Goal: Navigation & Orientation: Find specific page/section

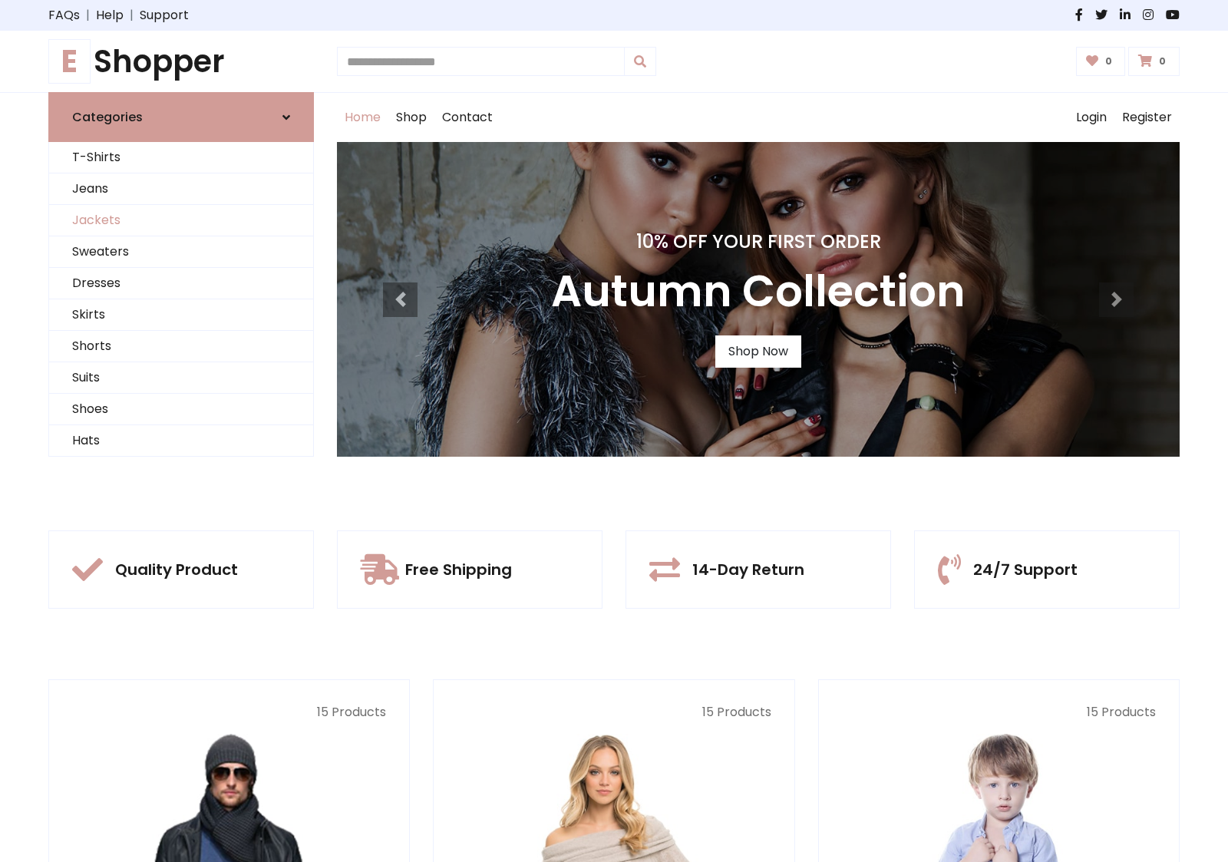
click at [181, 220] on link "Jackets" at bounding box center [181, 220] width 264 height 31
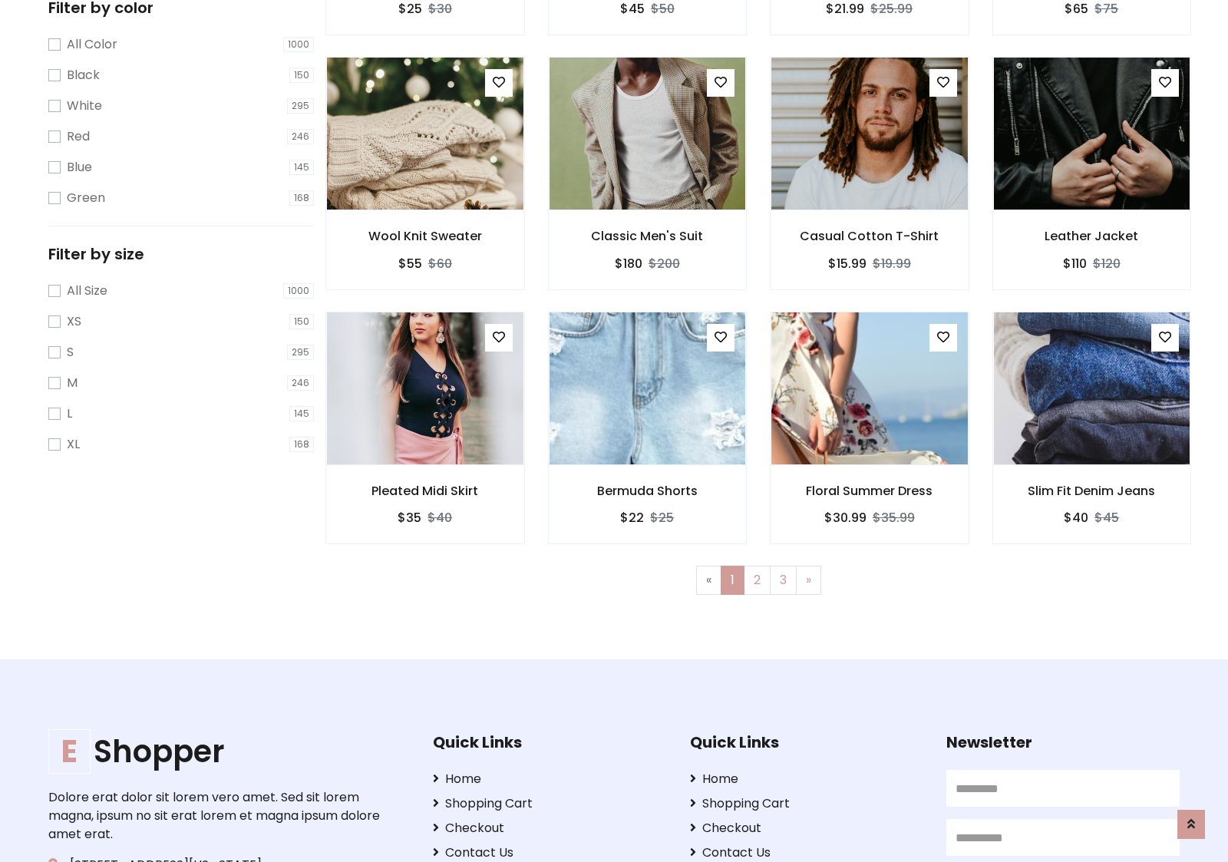
scroll to position [694, 0]
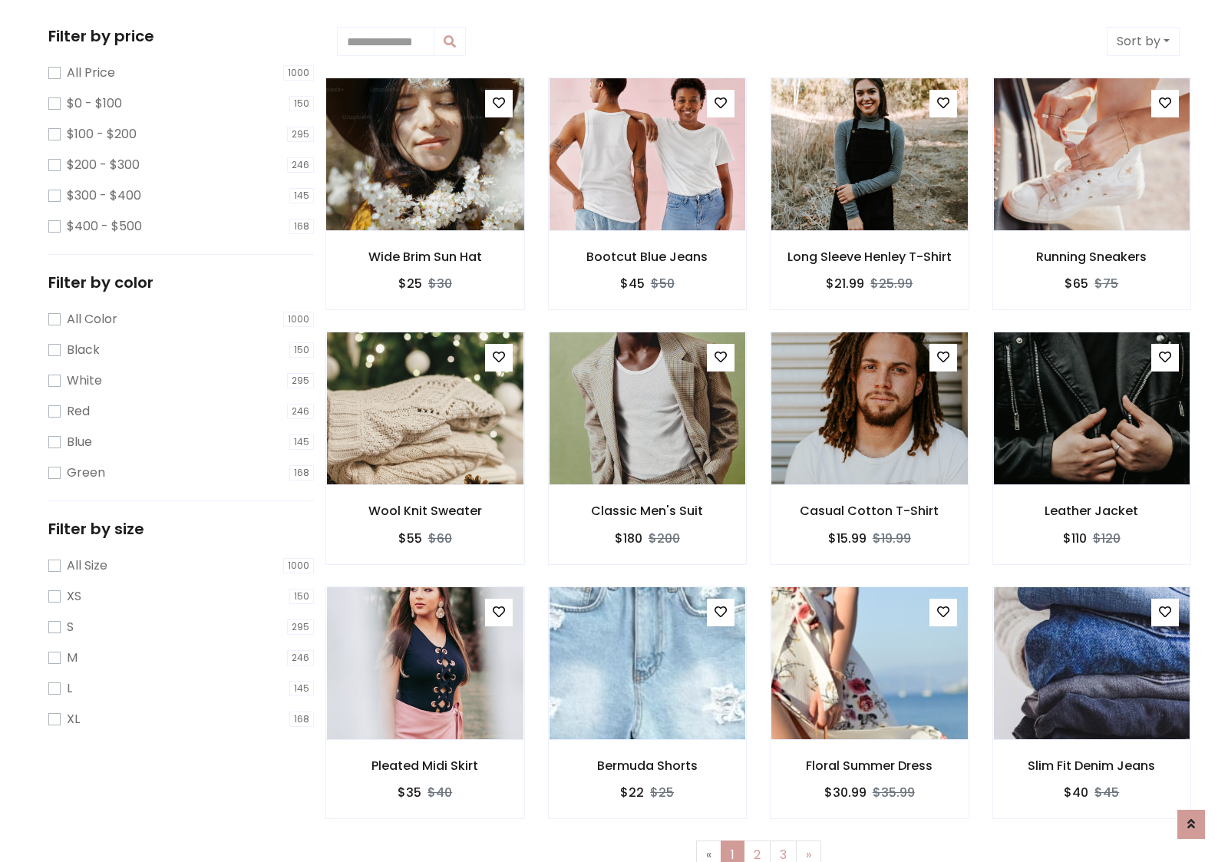
scroll to position [0, 0]
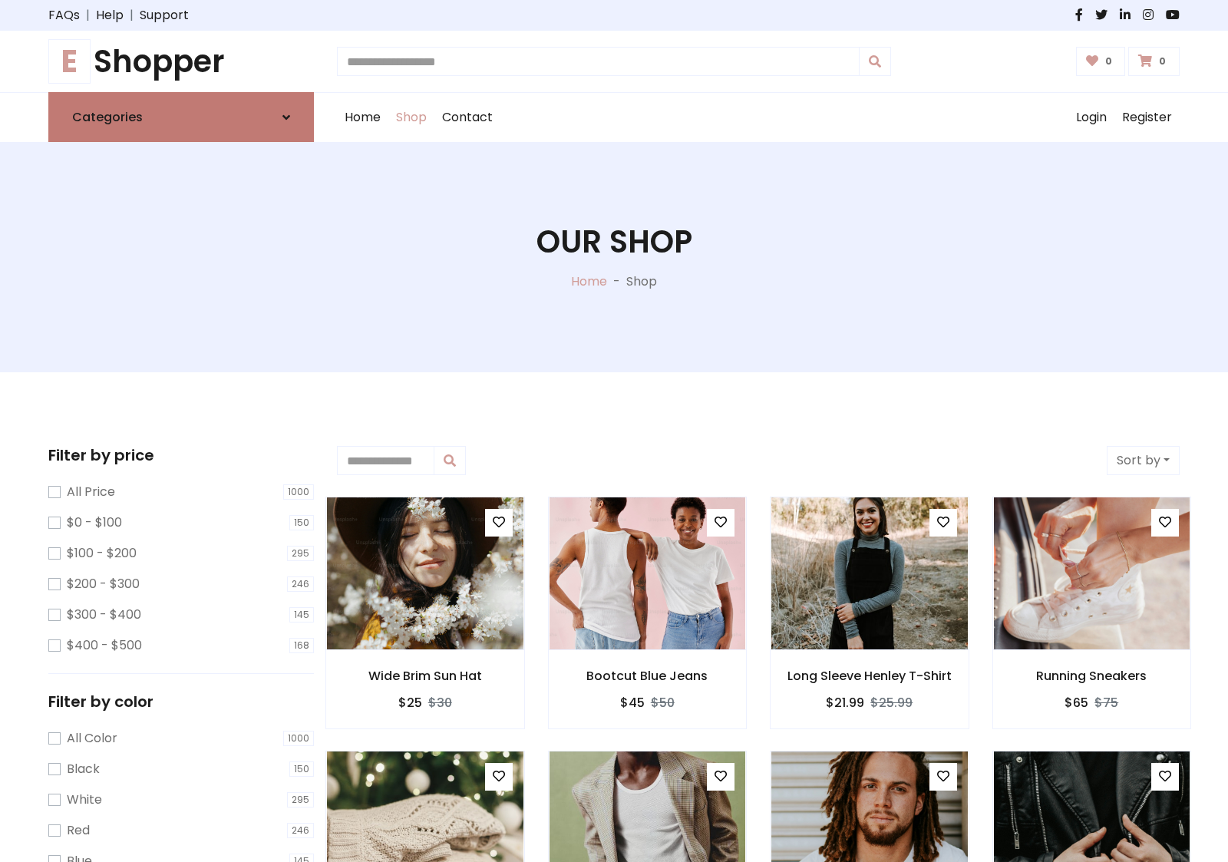
click at [181, 117] on link "Categories" at bounding box center [181, 117] width 266 height 50
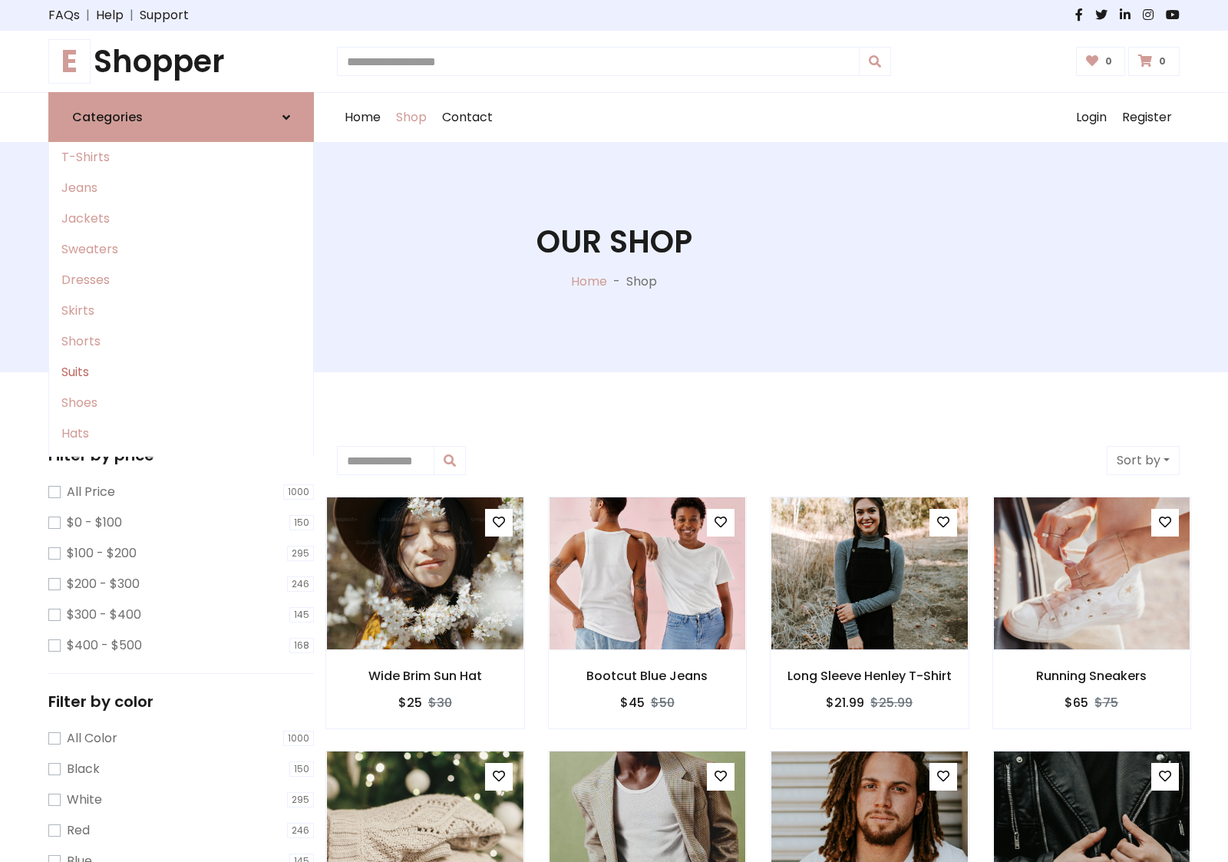
click at [181, 372] on link "Suits" at bounding box center [181, 372] width 264 height 31
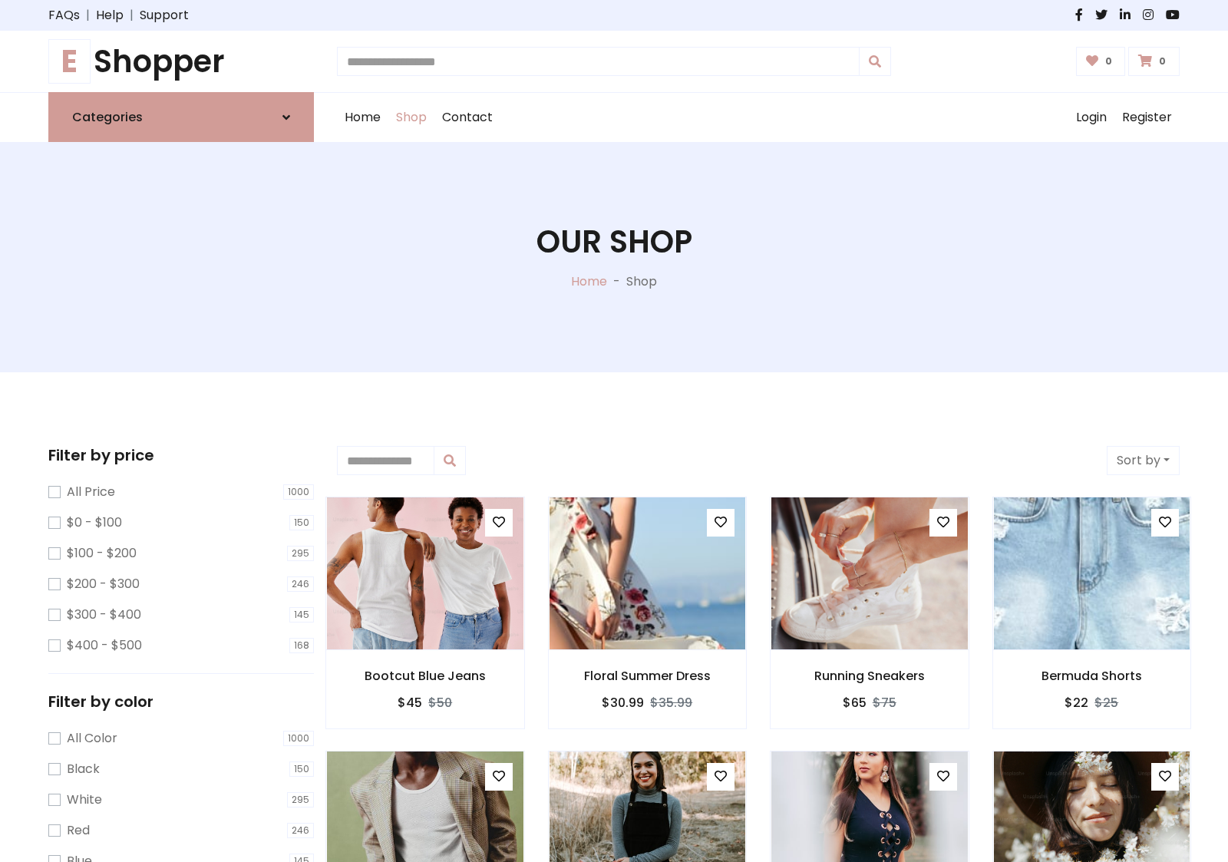
scroll to position [847, 0]
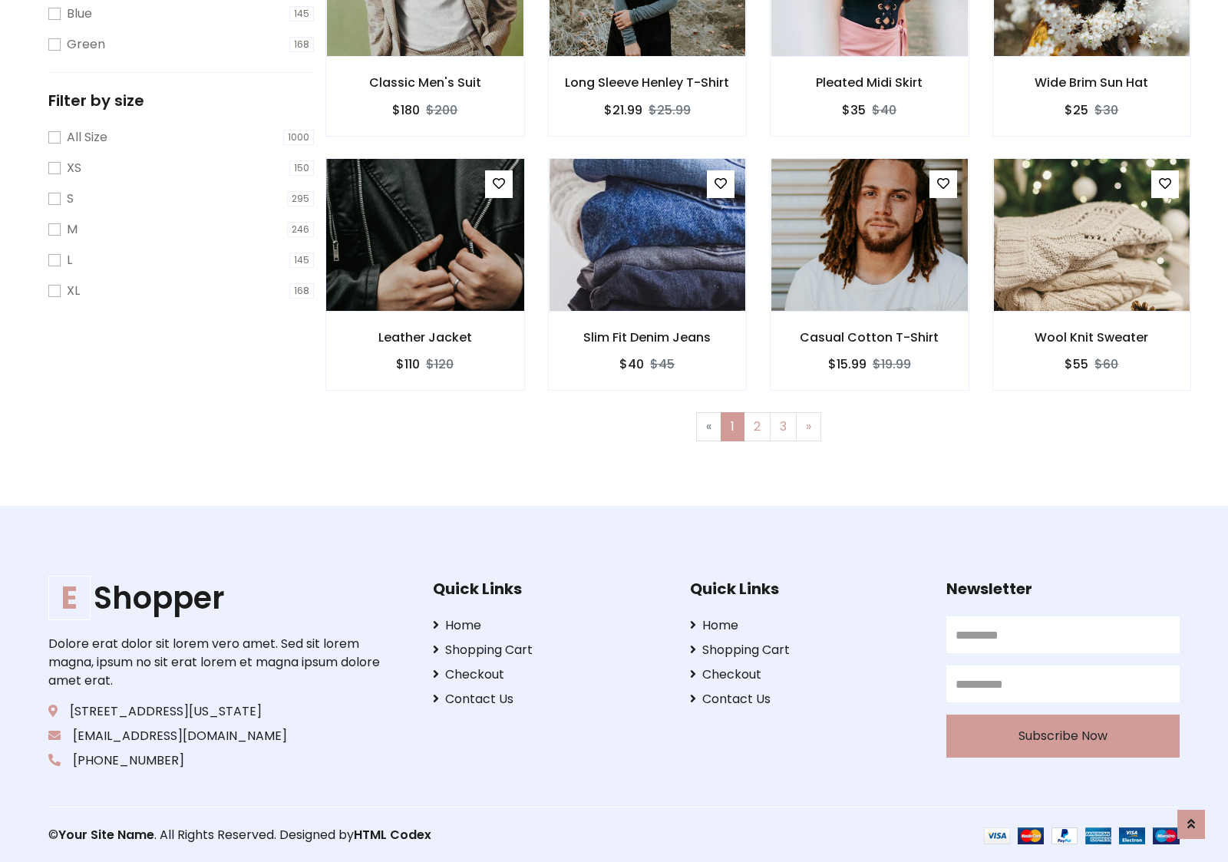
click at [424, 234] on img at bounding box center [425, 235] width 236 height 368
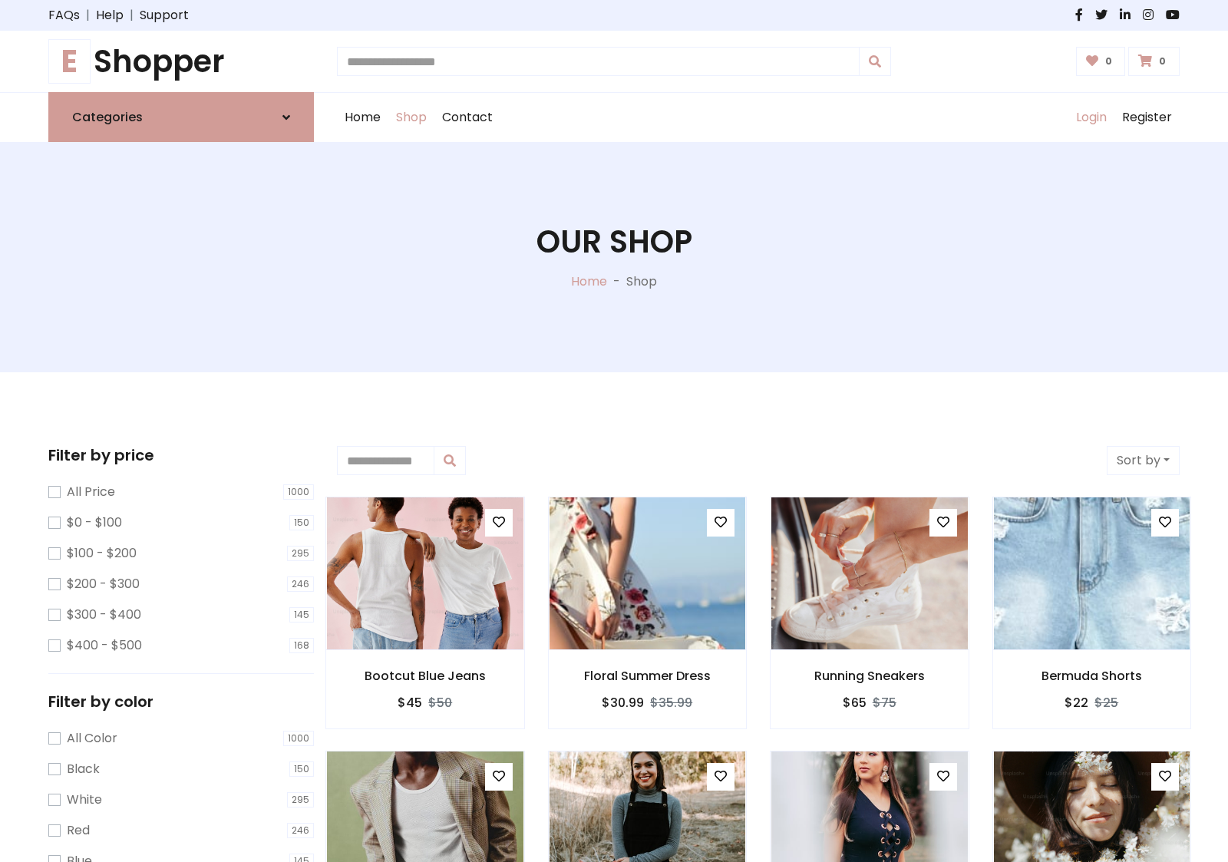
click at [1091, 117] on link "Login" at bounding box center [1091, 117] width 46 height 49
click at [286, 117] on icon at bounding box center [286, 117] width 8 height 12
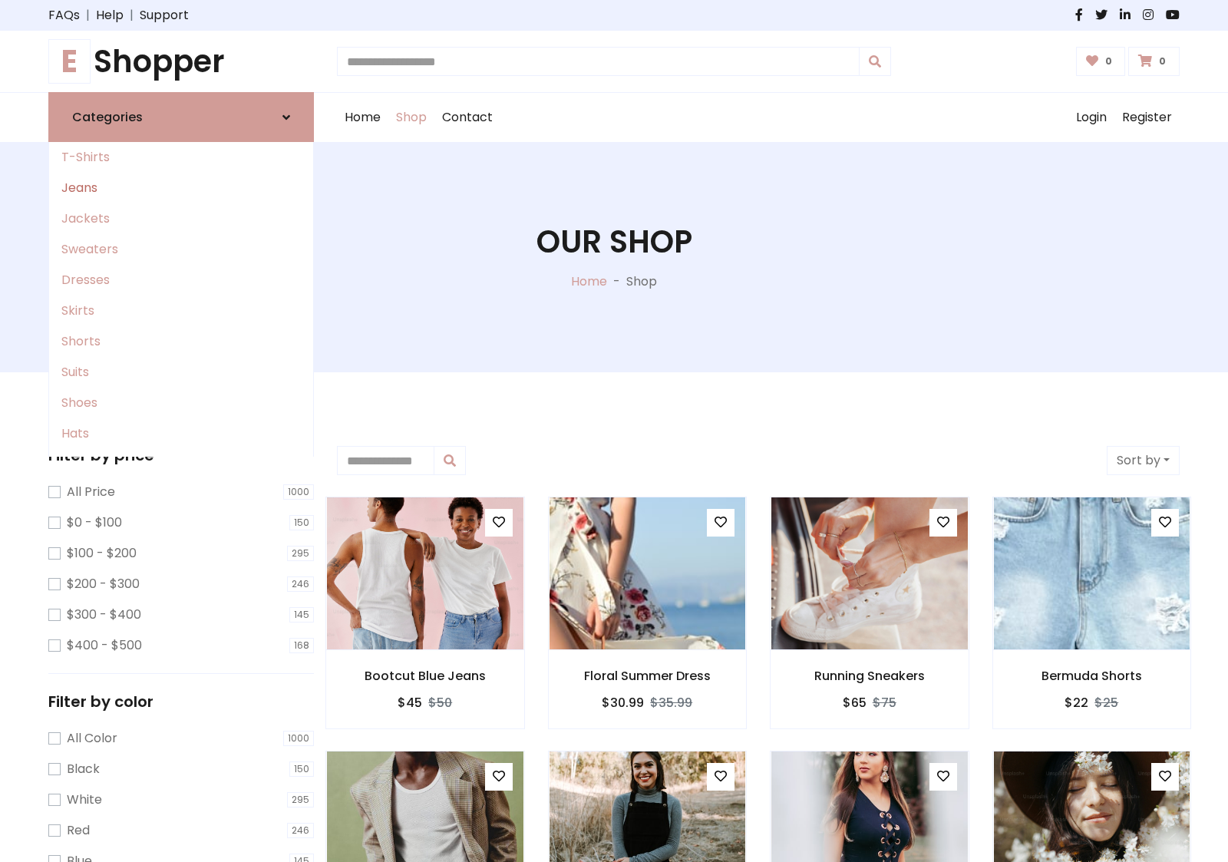
click at [181, 188] on link "Jeans" at bounding box center [181, 188] width 264 height 31
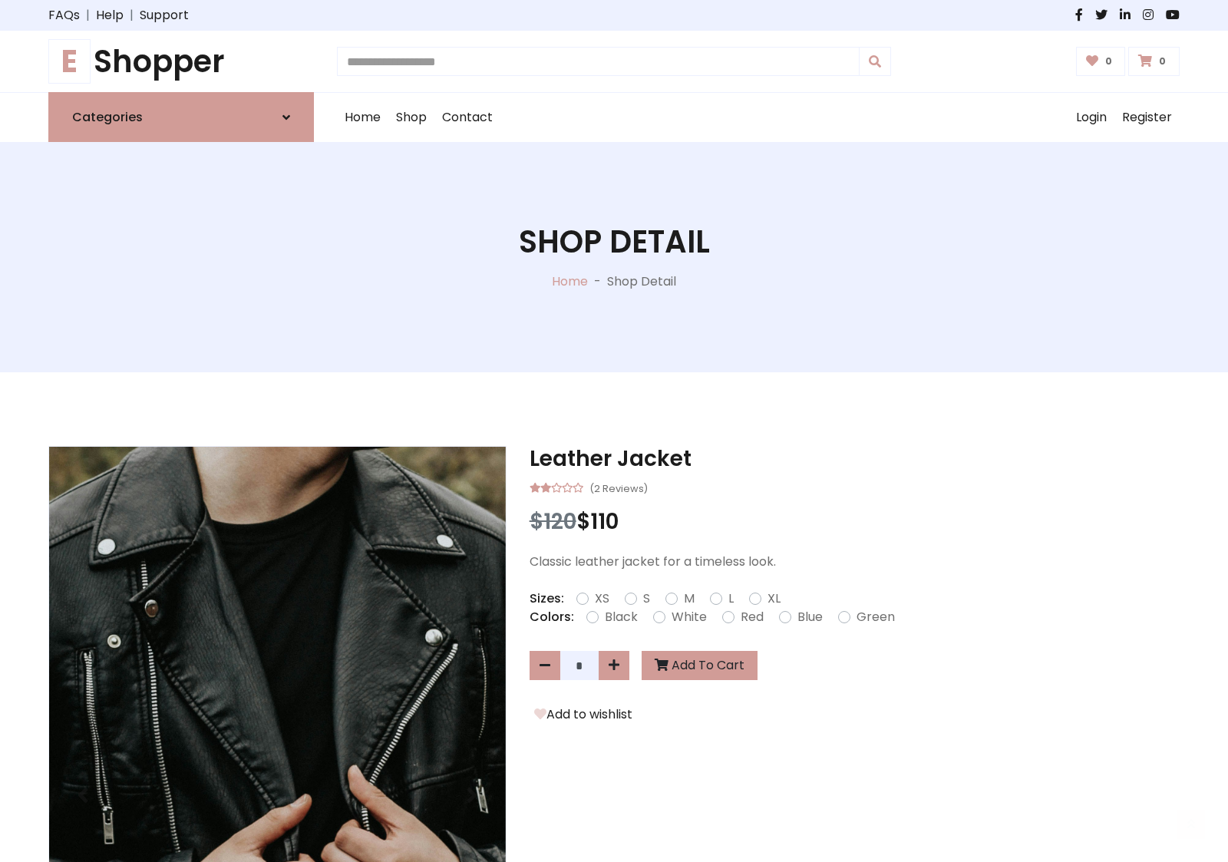
scroll to position [1329, 0]
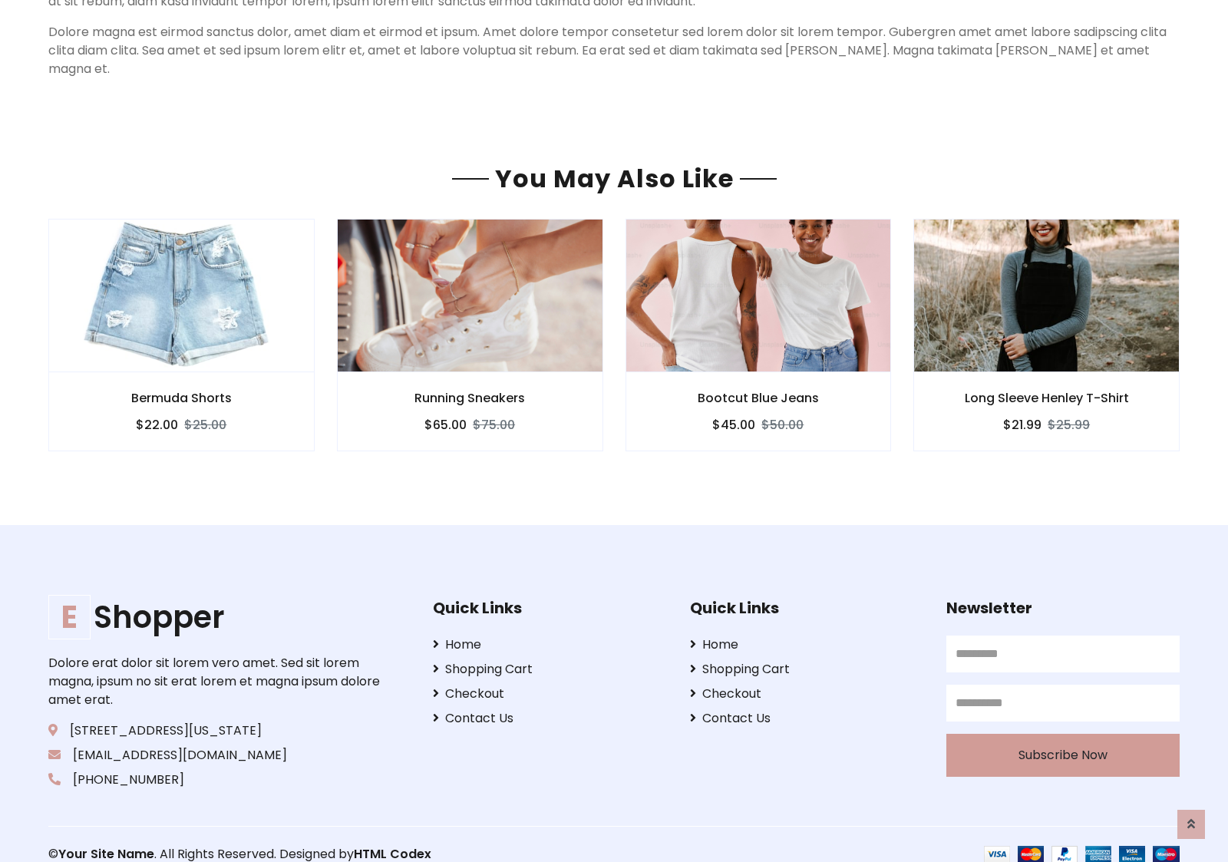
scroll to position [1329, 0]
